Goal: Task Accomplishment & Management: Manage account settings

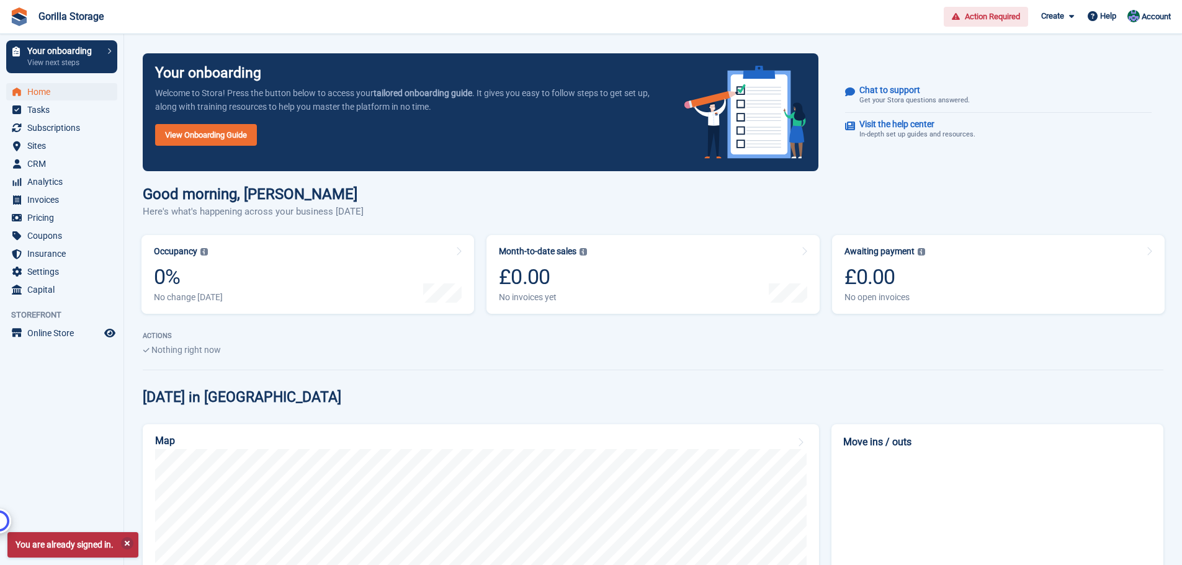
click at [981, 18] on span "Action Required" at bounding box center [992, 17] width 55 height 12
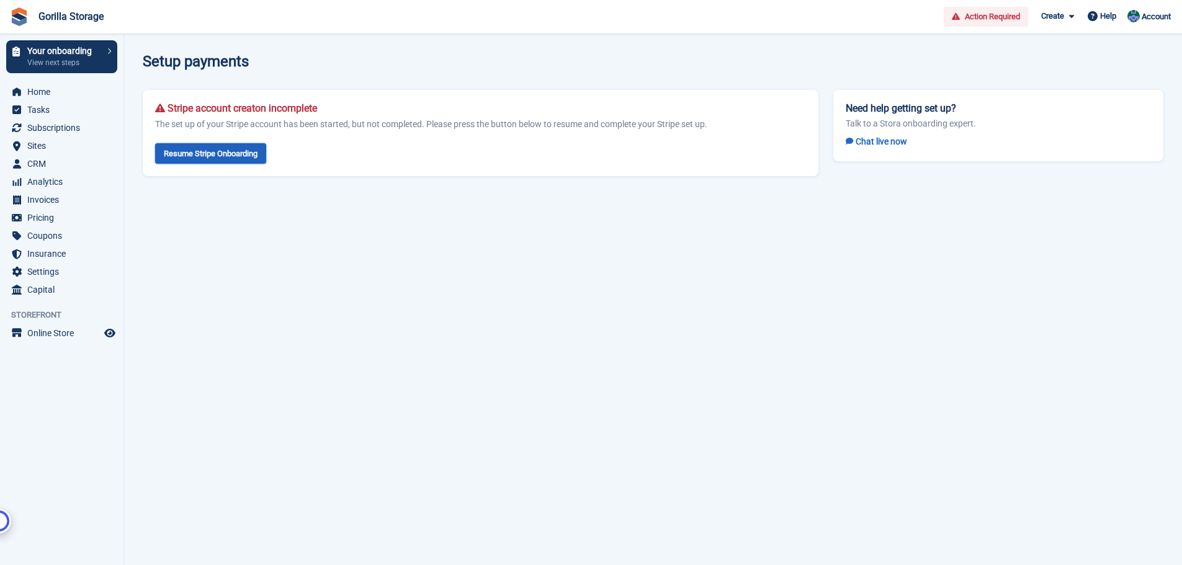
click at [213, 158] on link "Resume Stripe Onboarding" at bounding box center [210, 153] width 111 height 20
drag, startPoint x: 346, startPoint y: 109, endPoint x: 152, endPoint y: 111, distance: 193.6
type textarea "**********"
click at [152, 111] on div "Stripe account creaton incomplete The set up of your Stripe account has been st…" at bounding box center [481, 133] width 676 height 86
click at [236, 146] on div "Stripe account creaton incomplete The set up of your Stripe account has been st…" at bounding box center [481, 133] width 676 height 86
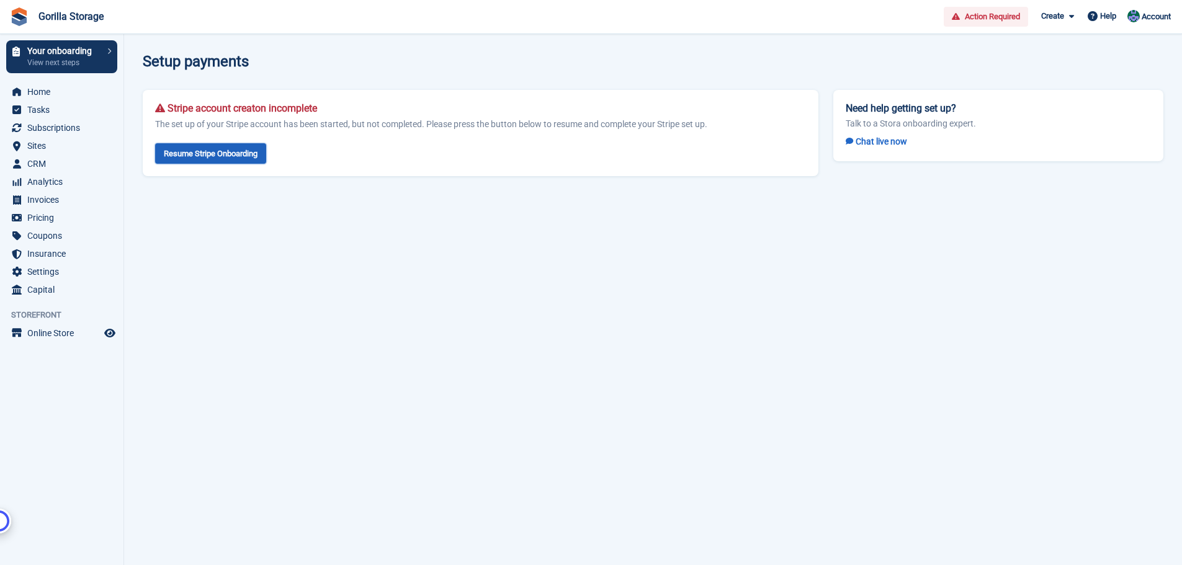
click at [234, 151] on link "Resume Stripe Onboarding" at bounding box center [210, 153] width 111 height 20
